Goal: Consume media (video, audio)

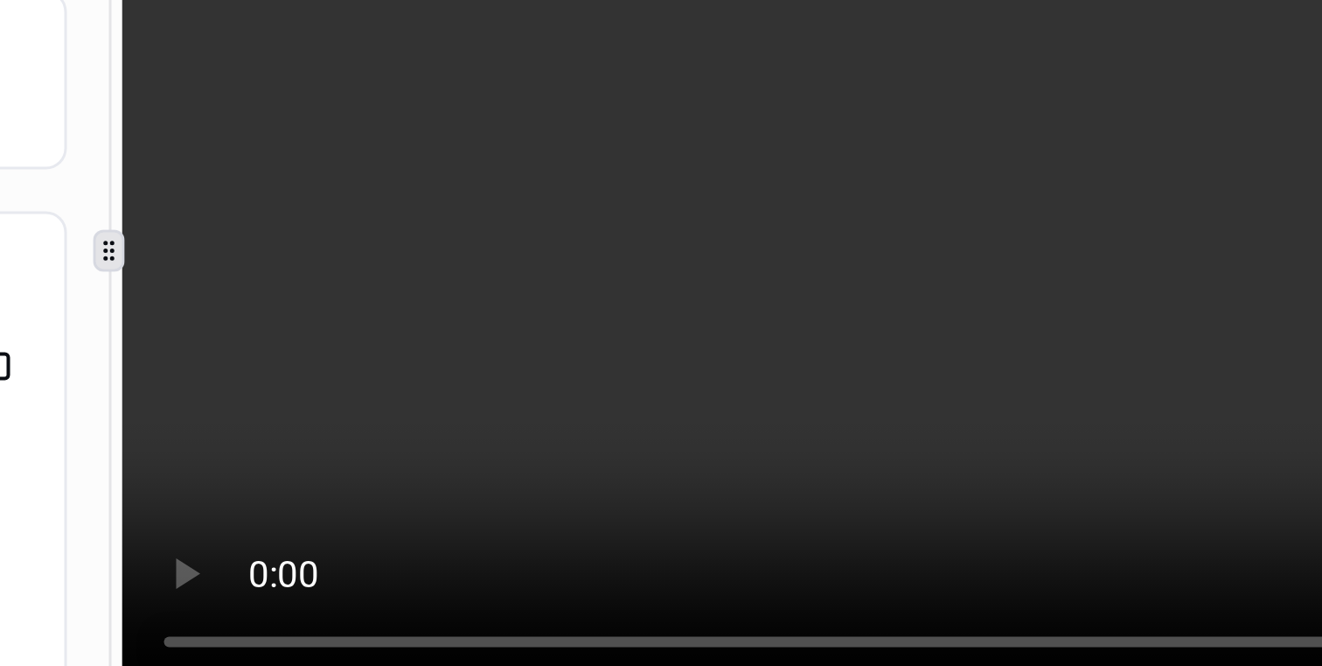
click at [1023, 139] on video at bounding box center [1045, 152] width 549 height 299
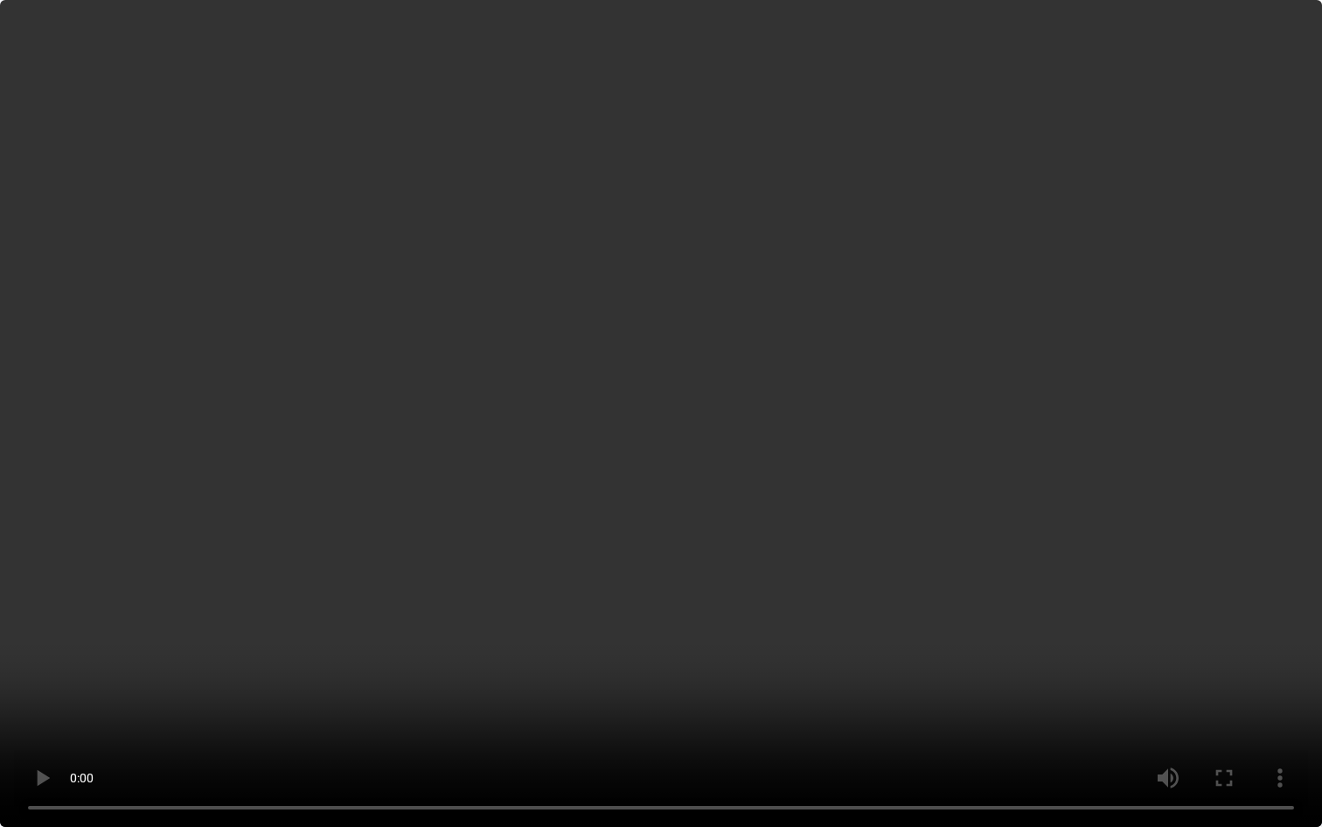
click at [721, 350] on video at bounding box center [661, 413] width 1322 height 827
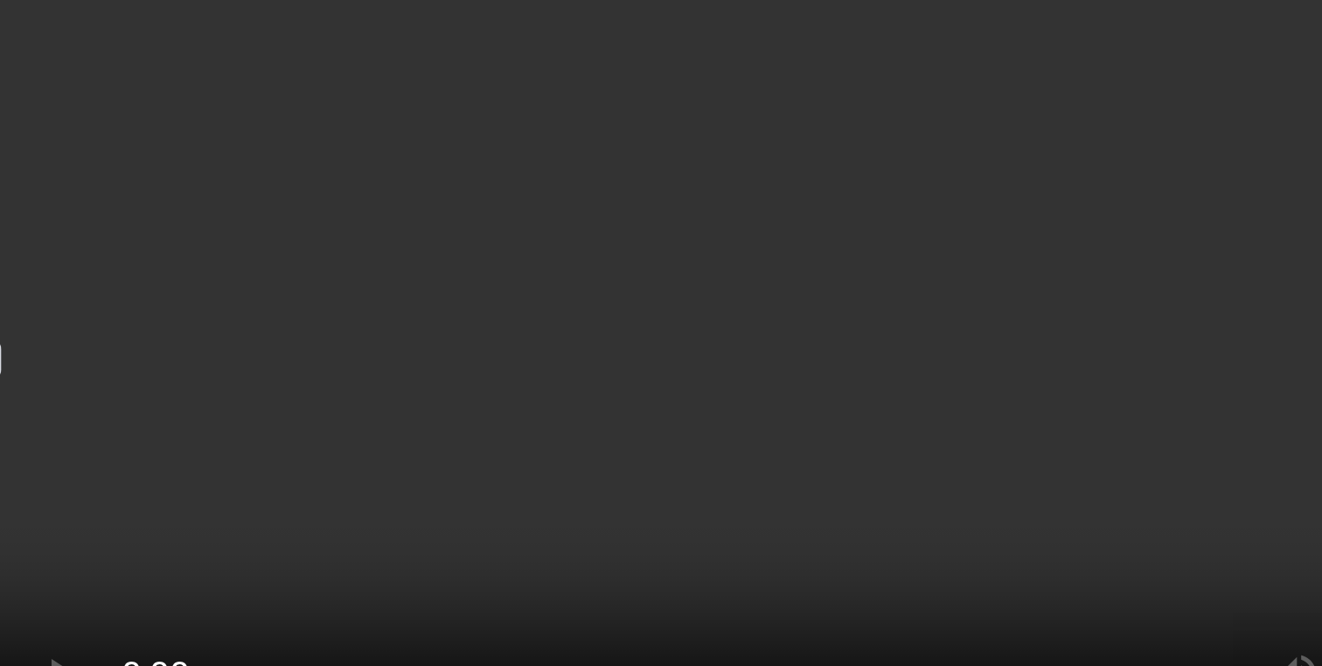
click at [1084, 119] on video at bounding box center [1045, 152] width 549 height 299
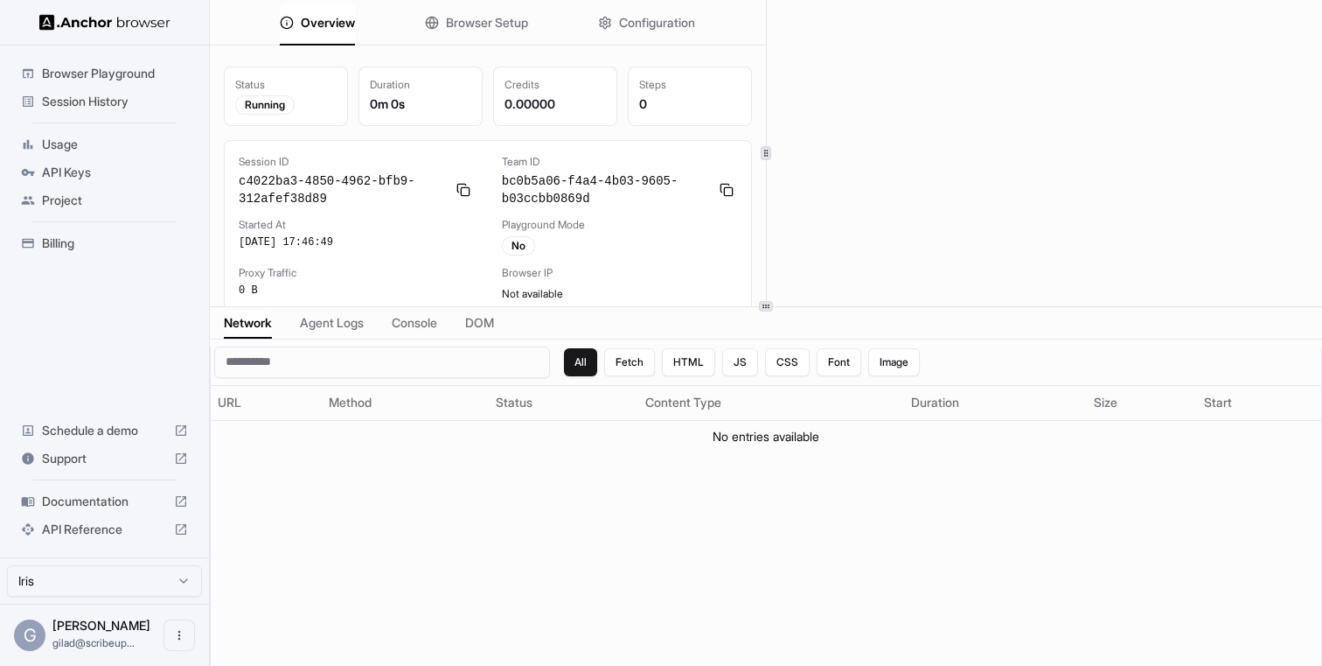
scroll to position [3, 0]
